Goal: Transaction & Acquisition: Download file/media

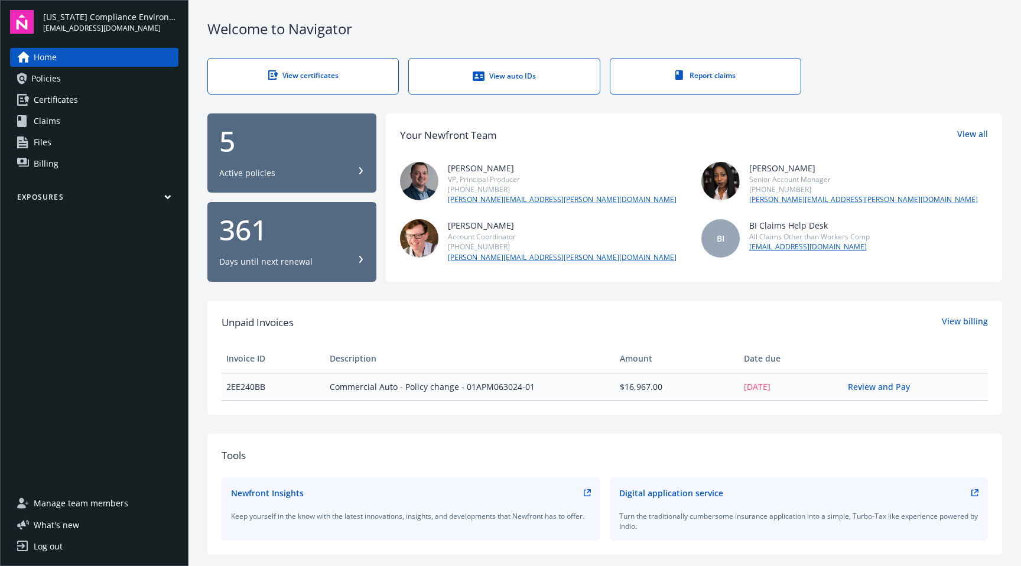
click at [54, 99] on span "Certificates" at bounding box center [56, 99] width 44 height 19
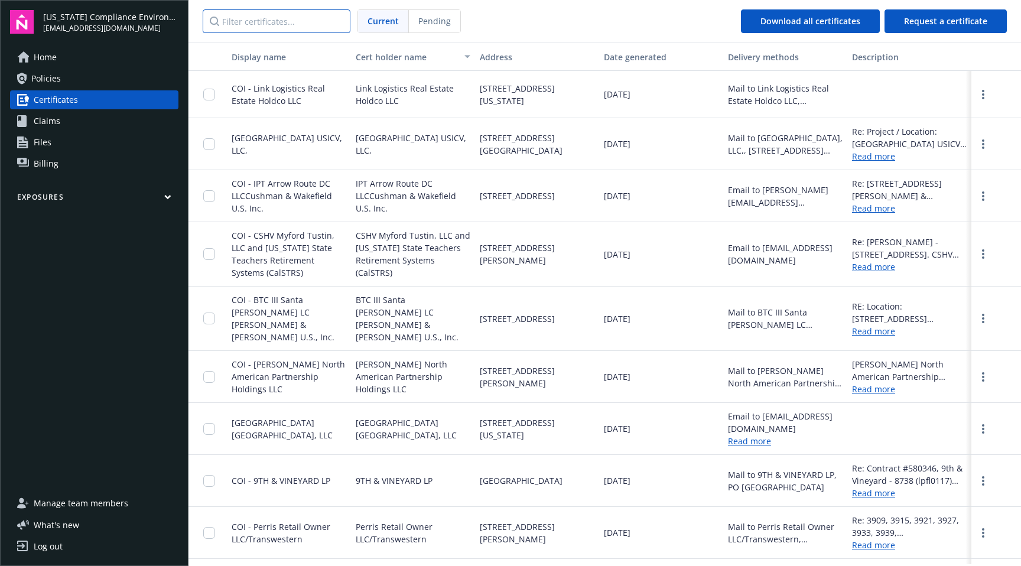
click at [242, 26] on input "Filter certificates..." at bounding box center [277, 21] width 148 height 24
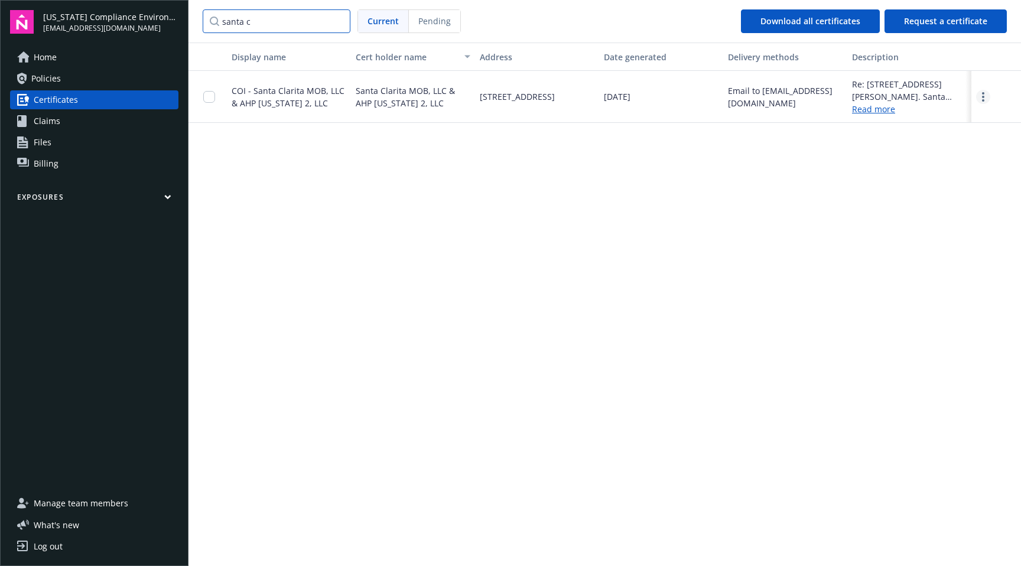
type input "santa c"
click at [980, 97] on link "more" at bounding box center [983, 97] width 14 height 14
click at [949, 119] on link "Download" at bounding box center [950, 121] width 77 height 24
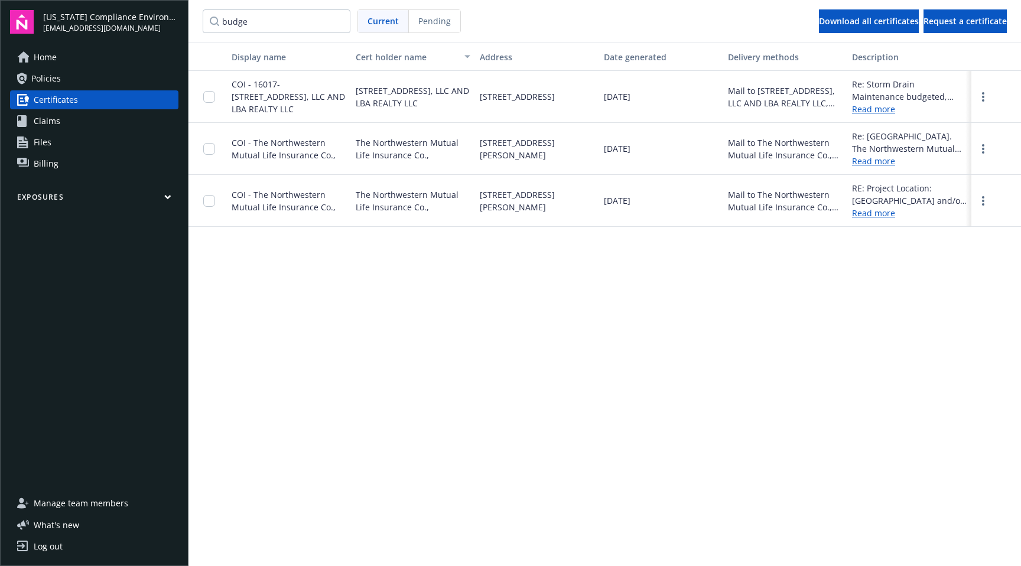
drag, startPoint x: 262, startPoint y: 24, endPoint x: 132, endPoint y: 17, distance: 129.6
click at [132, 17] on div "[US_STATE] Compliance Environmental, LLC [EMAIL_ADDRESS][DOMAIN_NAME] Home Poli…" at bounding box center [510, 283] width 1021 height 566
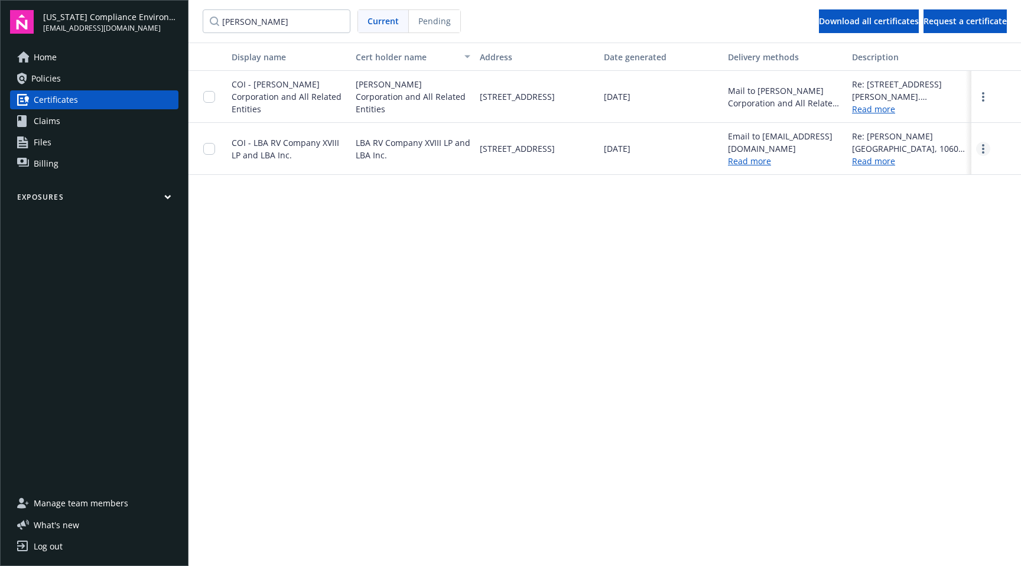
type input "[PERSON_NAME]"
click at [985, 152] on link "more" at bounding box center [983, 149] width 14 height 14
click at [964, 171] on link "Download" at bounding box center [950, 173] width 77 height 24
